Goal: Information Seeking & Learning: Check status

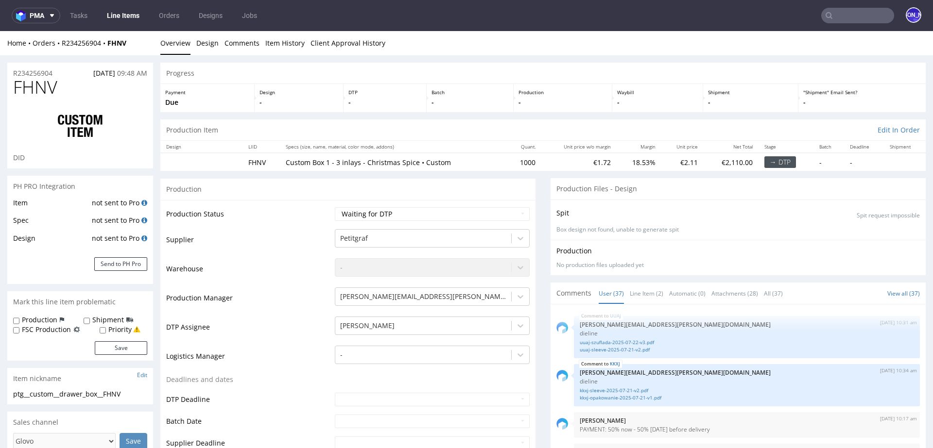
scroll to position [1502, 0]
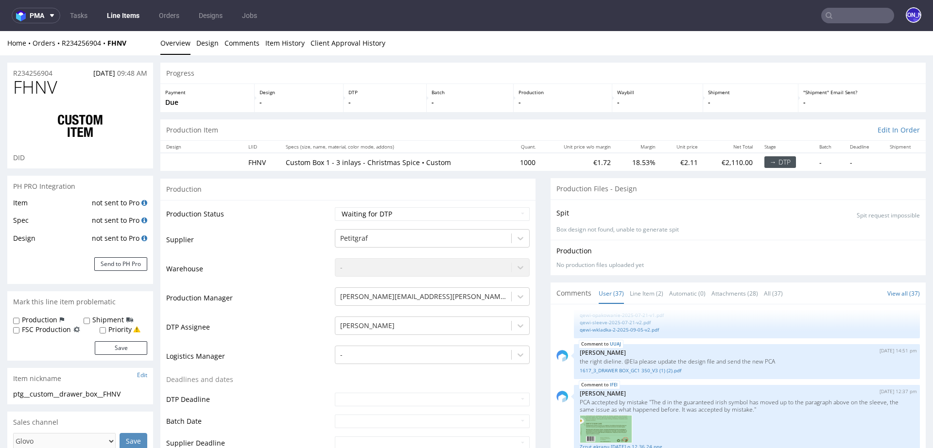
click at [853, 21] on input "text" at bounding box center [857, 16] width 73 height 16
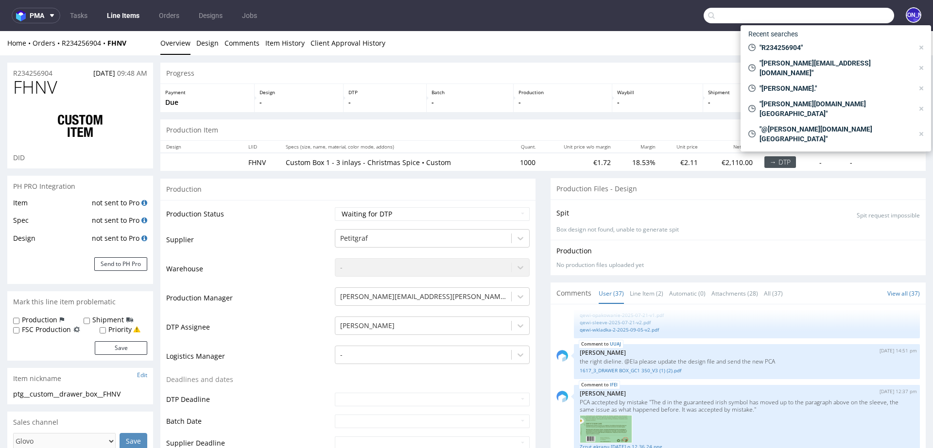
paste input "sophie@thepotionlab.co.uk"
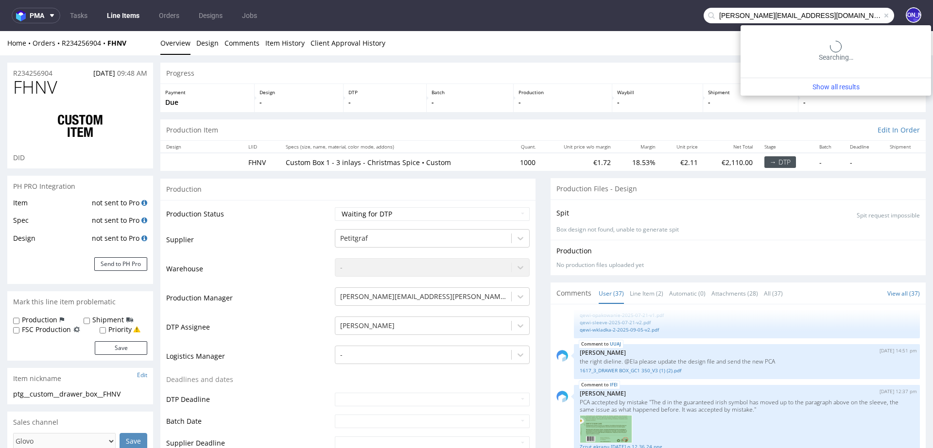
type input "sophie@thepotionlab.co.uk"
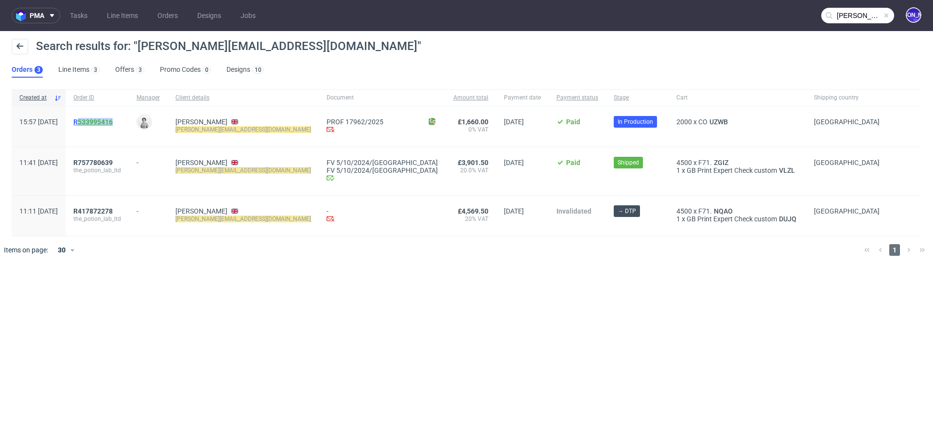
drag, startPoint x: 151, startPoint y: 120, endPoint x: 106, endPoint y: 120, distance: 44.7
click at [106, 120] on div "R 533995416" at bounding box center [97, 126] width 63 height 40
click at [129, 125] on div "R 533995416" at bounding box center [97, 126] width 63 height 40
drag, startPoint x: 152, startPoint y: 119, endPoint x: 98, endPoint y: 119, distance: 53.9
click at [98, 119] on div "R 533995416" at bounding box center [97, 126] width 63 height 40
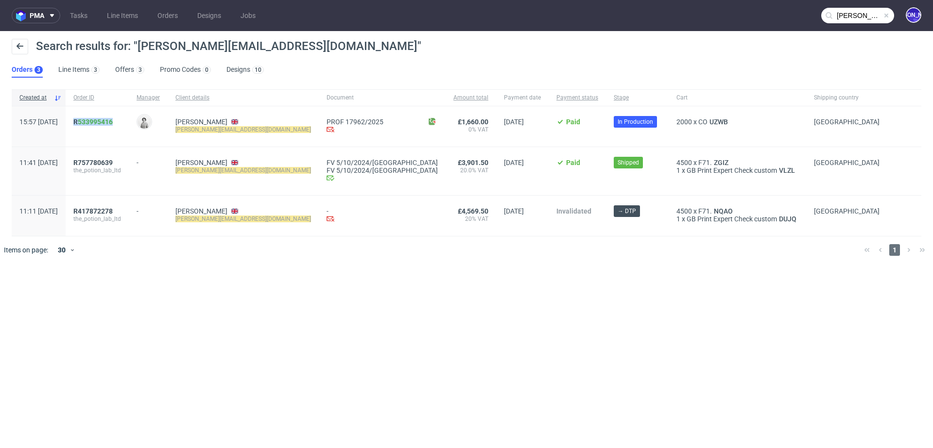
copy span "R 533995416"
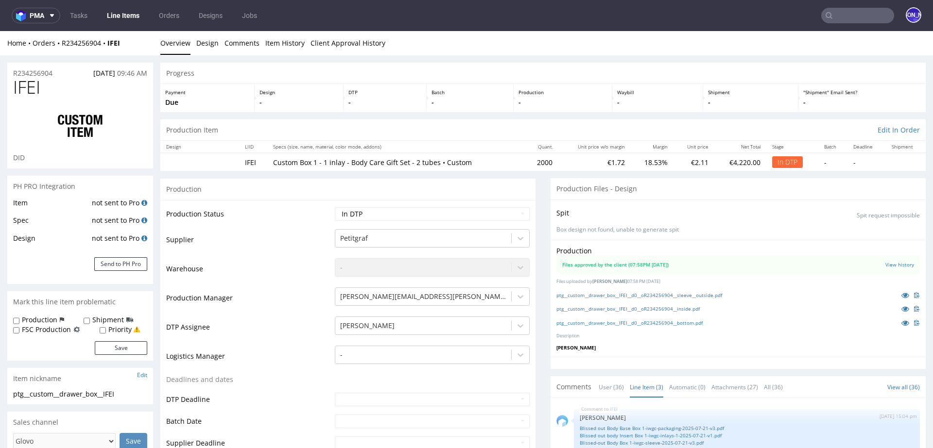
click at [827, 12] on input "text" at bounding box center [857, 16] width 73 height 16
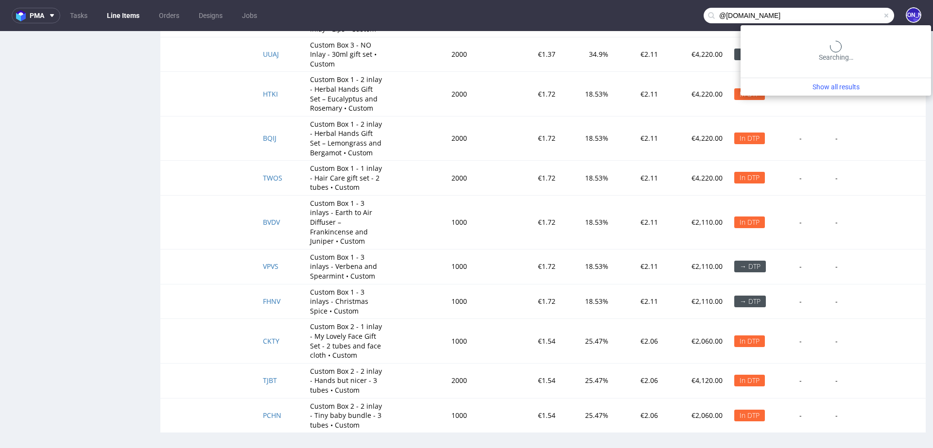
type input "@[DOMAIN_NAME]"
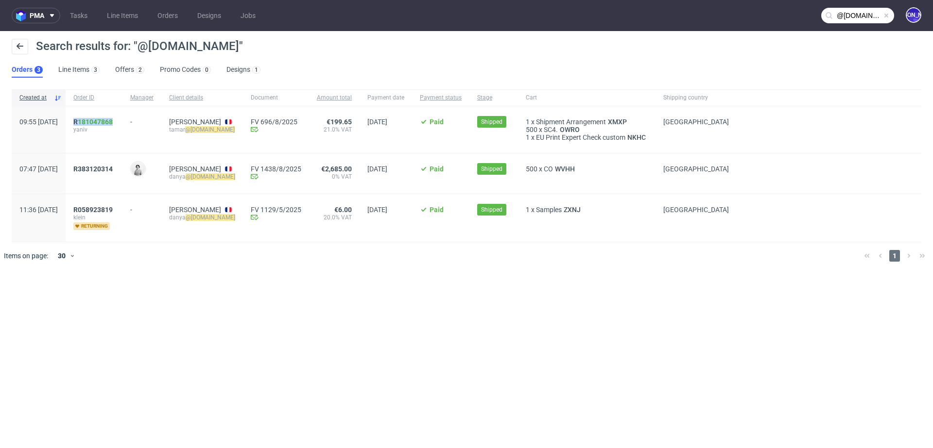
drag, startPoint x: 144, startPoint y: 122, endPoint x: 95, endPoint y: 123, distance: 49.6
click at [95, 123] on div "R 181047868 [PERSON_NAME]" at bounding box center [94, 129] width 57 height 47
copy span "R 181047868"
drag, startPoint x: 145, startPoint y: 169, endPoint x: 86, endPoint y: 169, distance: 58.8
click at [86, 169] on div "07:47 [DATE] R383120314 [PERSON_NAME] [PERSON_NAME] [PERSON_NAME] @[DOMAIN_NAME…" at bounding box center [466, 173] width 909 height 41
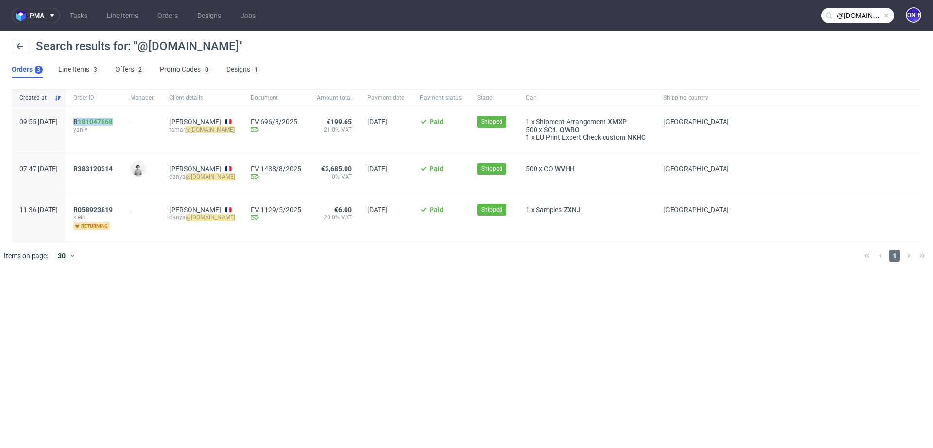
copy div "R383120314"
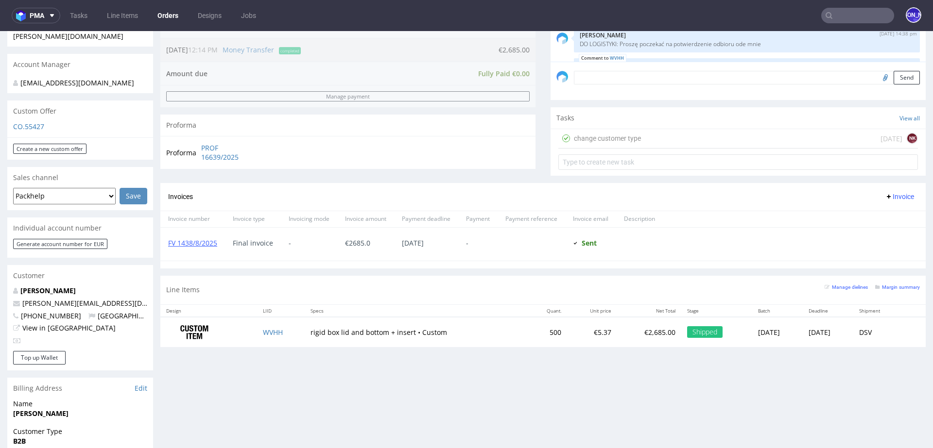
scroll to position [275, 0]
